Goal: Information Seeking & Learning: Learn about a topic

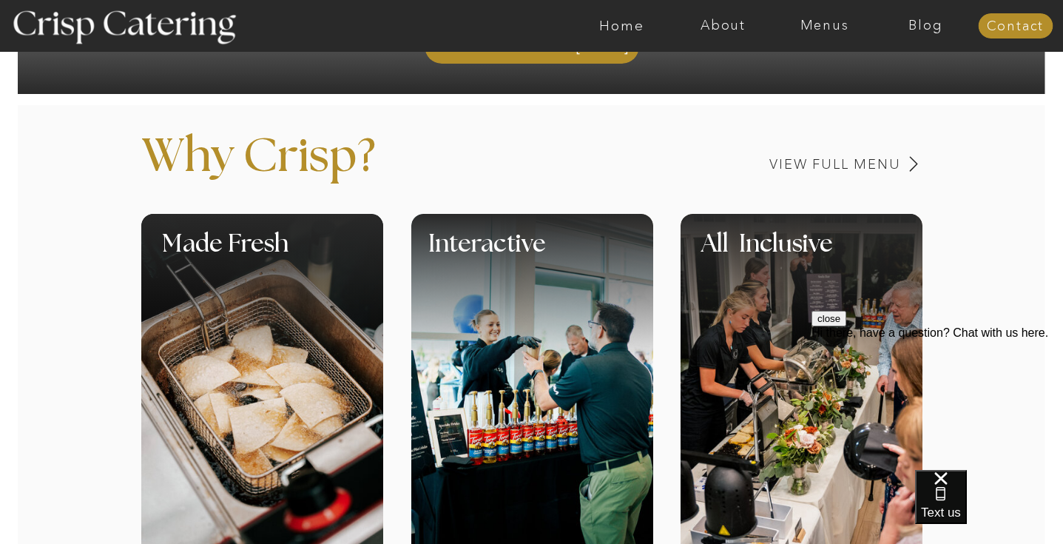
scroll to position [510, 0]
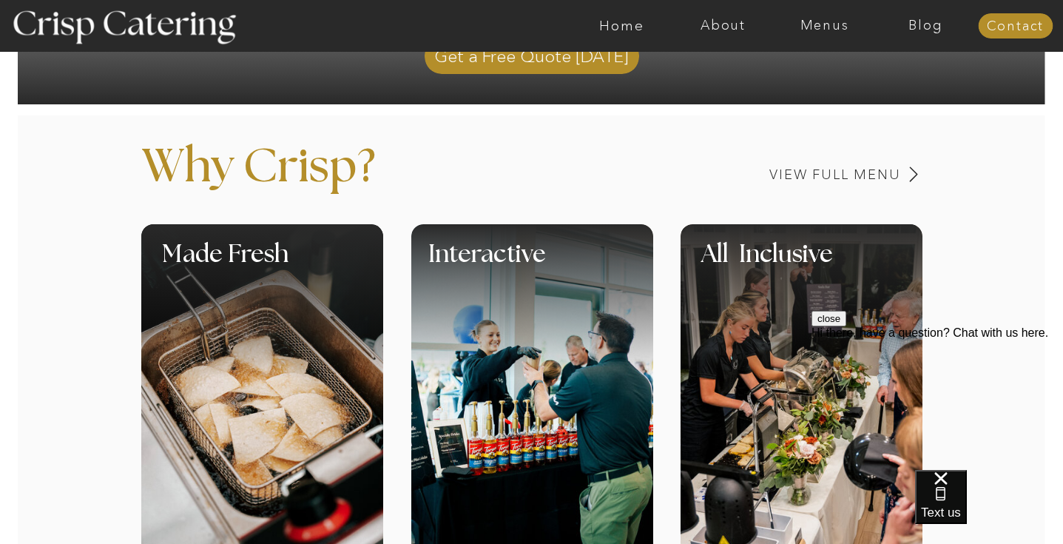
click at [823, 34] on div at bounding box center [590, 26] width 2346 height 52
click at [822, 29] on nav "Menus" at bounding box center [824, 25] width 101 height 15
click at [797, 70] on nav "Summer (Mar-Aug)" at bounding box center [829, 67] width 132 height 14
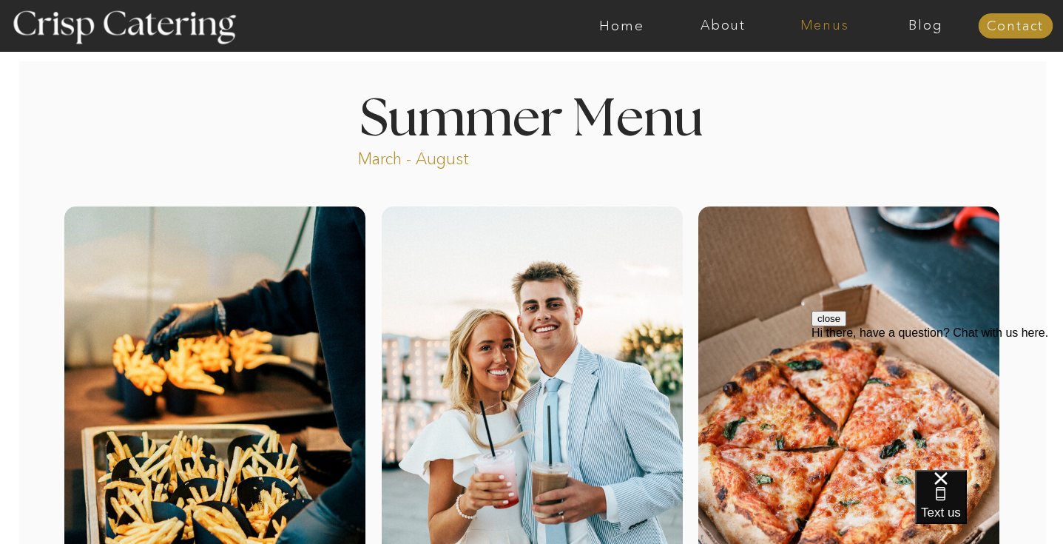
click at [808, 22] on nav "Menus" at bounding box center [824, 25] width 101 height 15
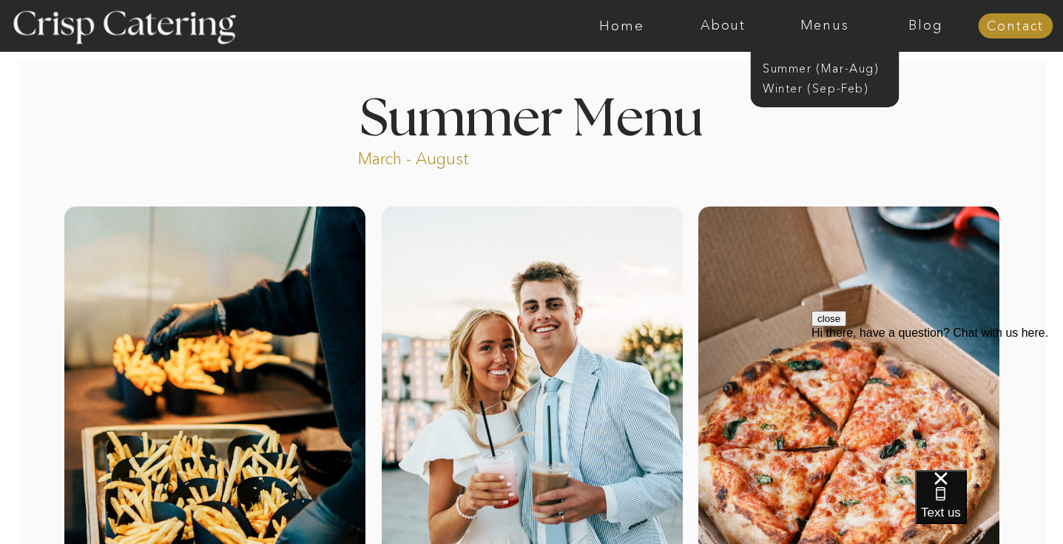
click at [709, 108] on h1 "Summer Menu" at bounding box center [531, 116] width 411 height 44
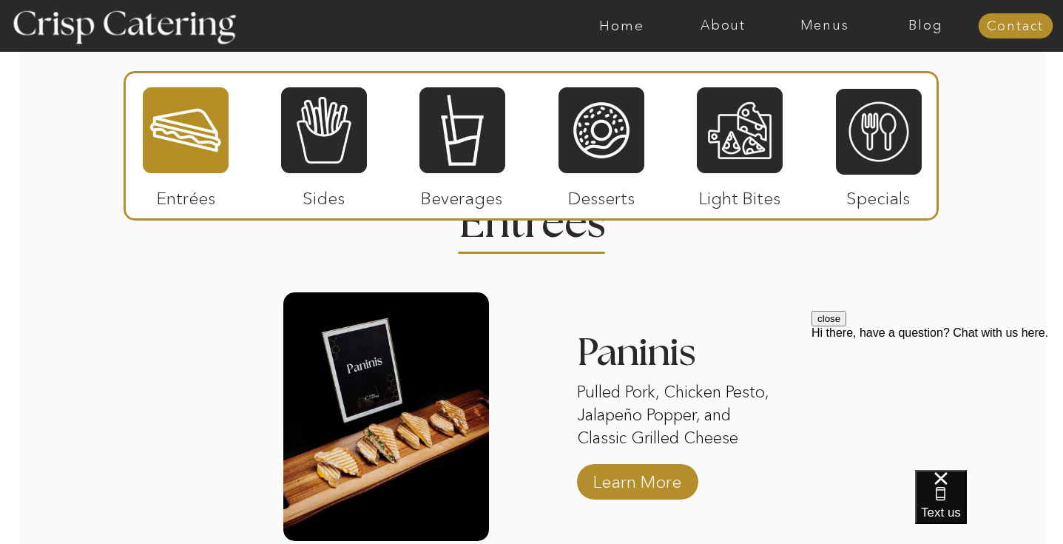
scroll to position [1377, 0]
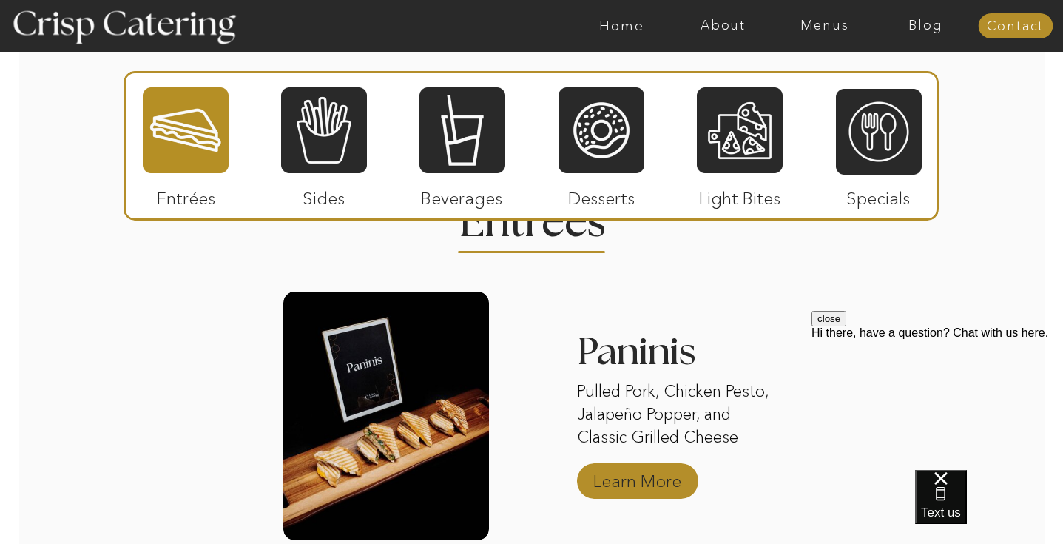
click at [624, 485] on p "Learn More" at bounding box center [637, 477] width 98 height 43
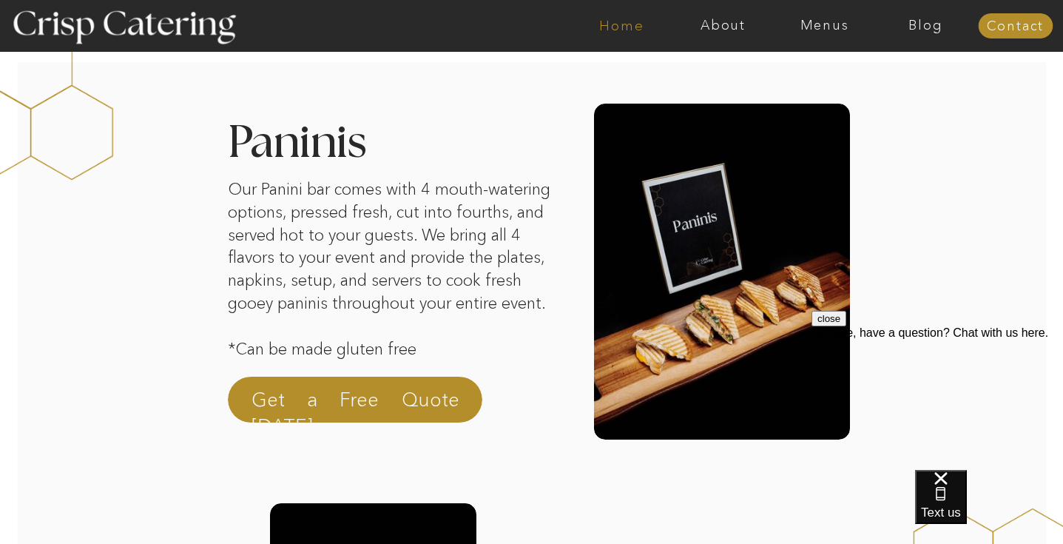
click at [614, 20] on nav "Home" at bounding box center [621, 25] width 101 height 15
